Goal: Find specific page/section: Find specific page/section

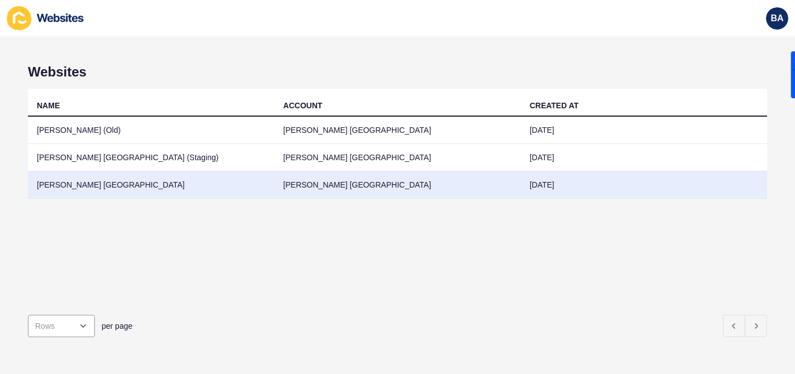
click at [166, 188] on td "[PERSON_NAME] [GEOGRAPHIC_DATA]" at bounding box center [151, 184] width 246 height 27
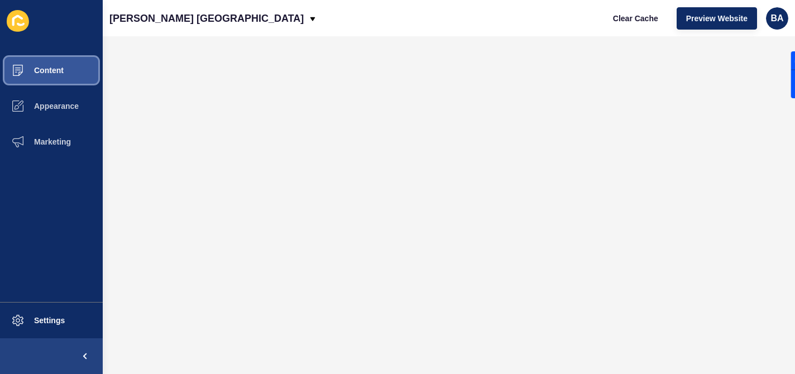
click at [68, 75] on button "Content" at bounding box center [51, 71] width 103 height 36
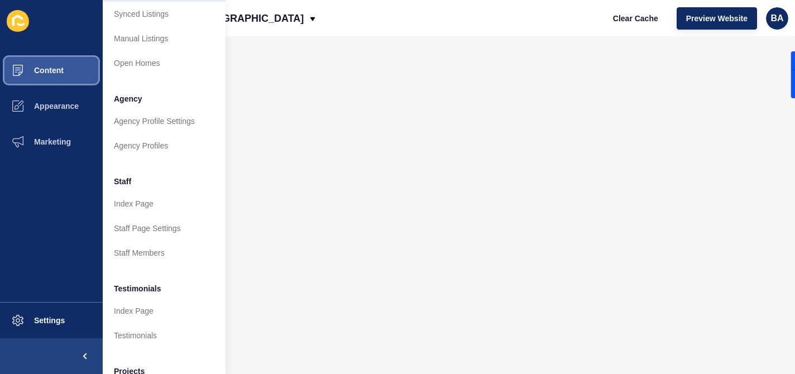
scroll to position [280, 0]
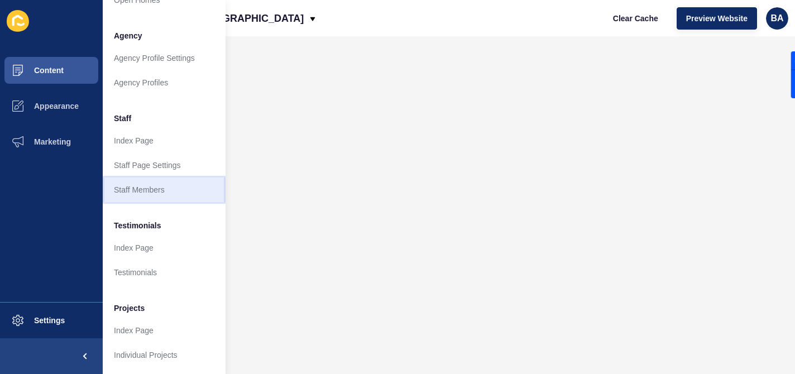
click at [151, 186] on link "Staff Members" at bounding box center [164, 190] width 123 height 25
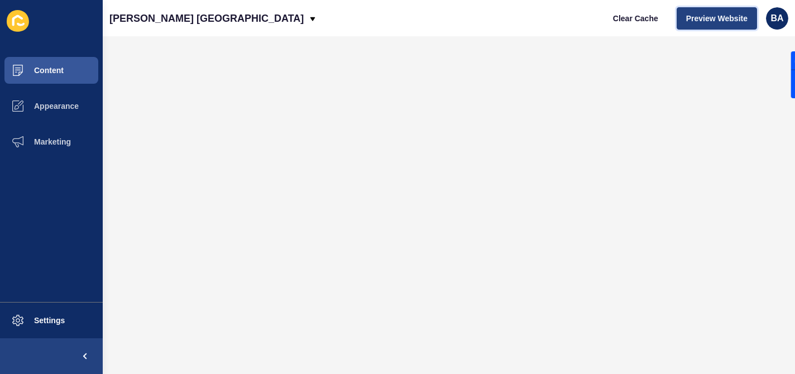
click at [729, 23] on span "Preview Website" at bounding box center [716, 18] width 61 height 11
